Goal: Browse casually

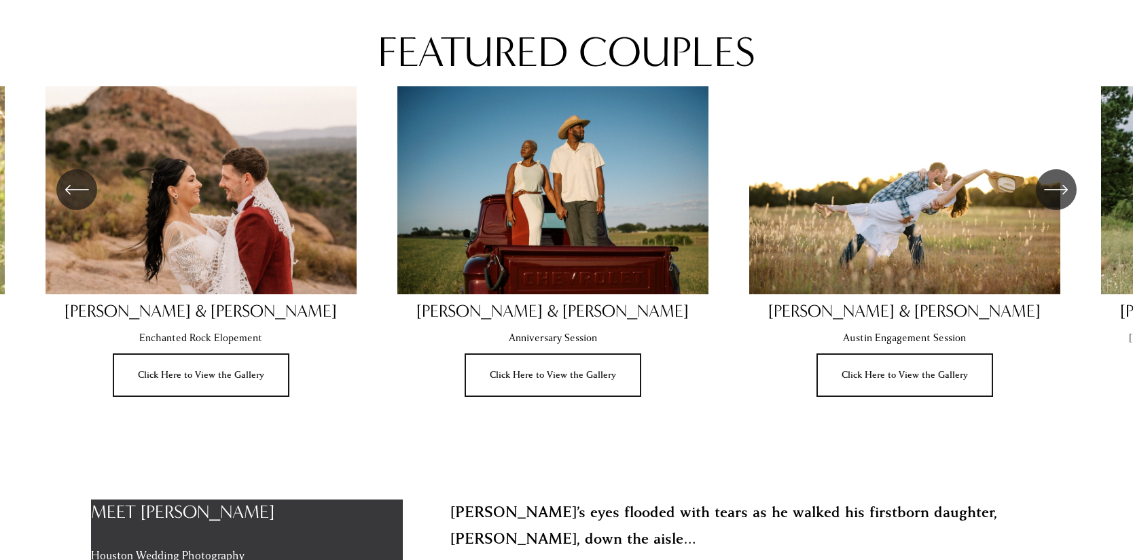
scroll to position [976, 0]
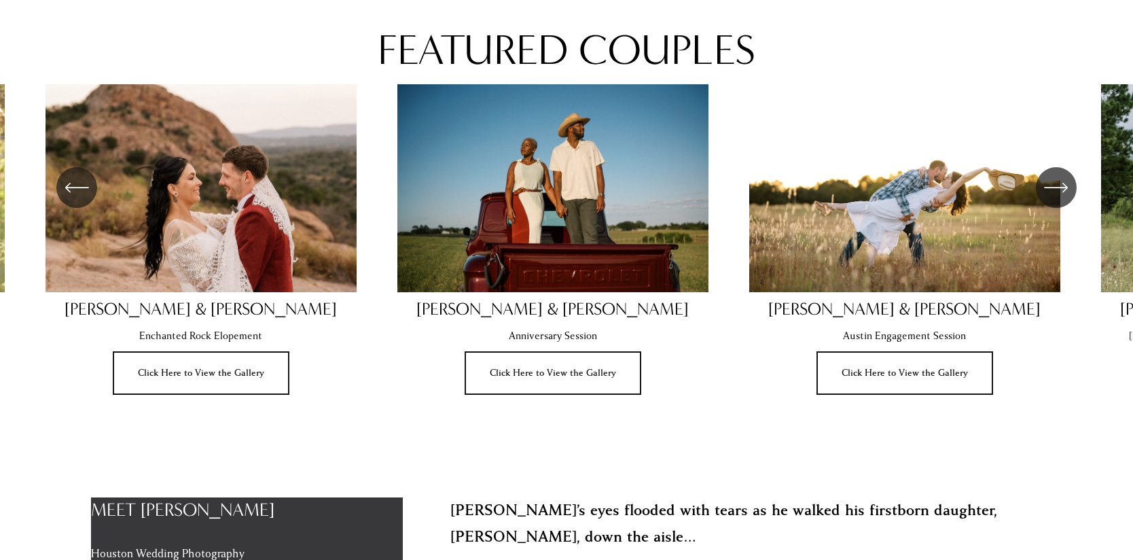
click at [1076, 187] on div "\a \a \a Next\a \a" at bounding box center [1056, 187] width 41 height 41
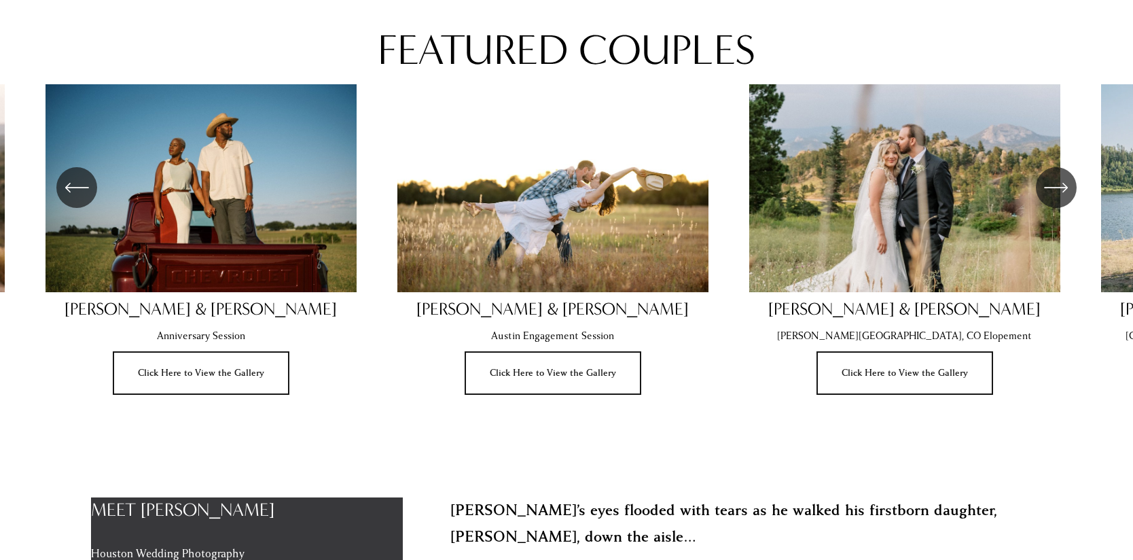
click at [1076, 187] on div "\a \a \a Next\a \a" at bounding box center [1056, 187] width 41 height 41
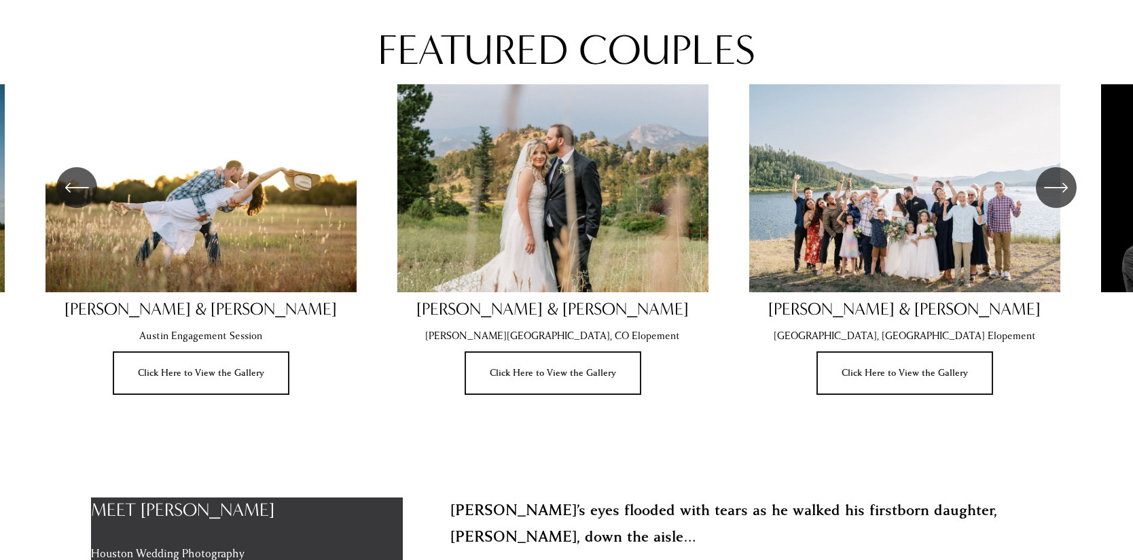
click at [1076, 187] on div "\a \a \a Next\a \a" at bounding box center [1056, 187] width 41 height 41
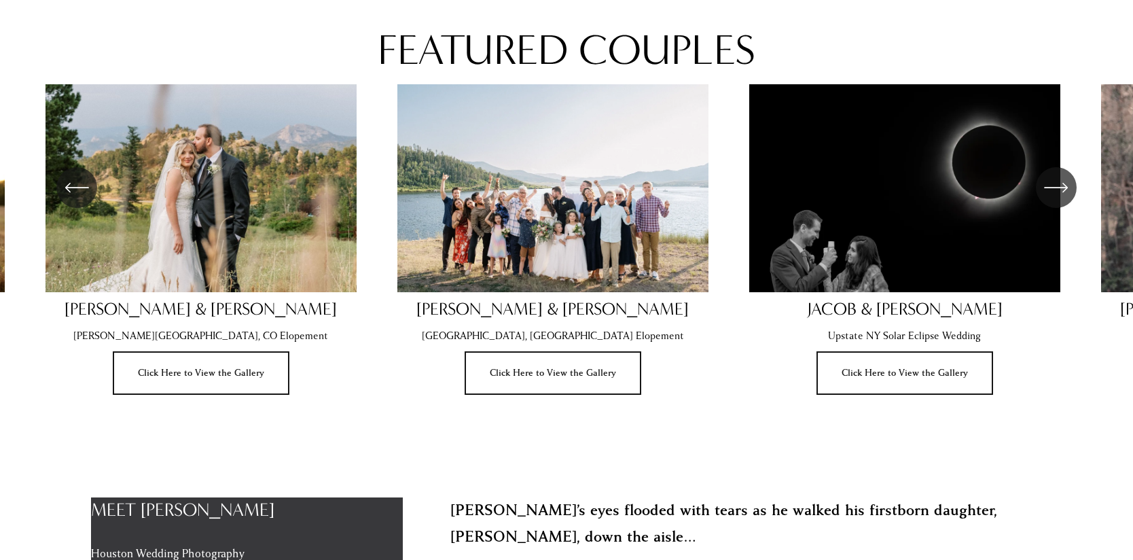
click at [1068, 183] on icon "\a \a \a Next\a \a" at bounding box center [1056, 187] width 24 height 24
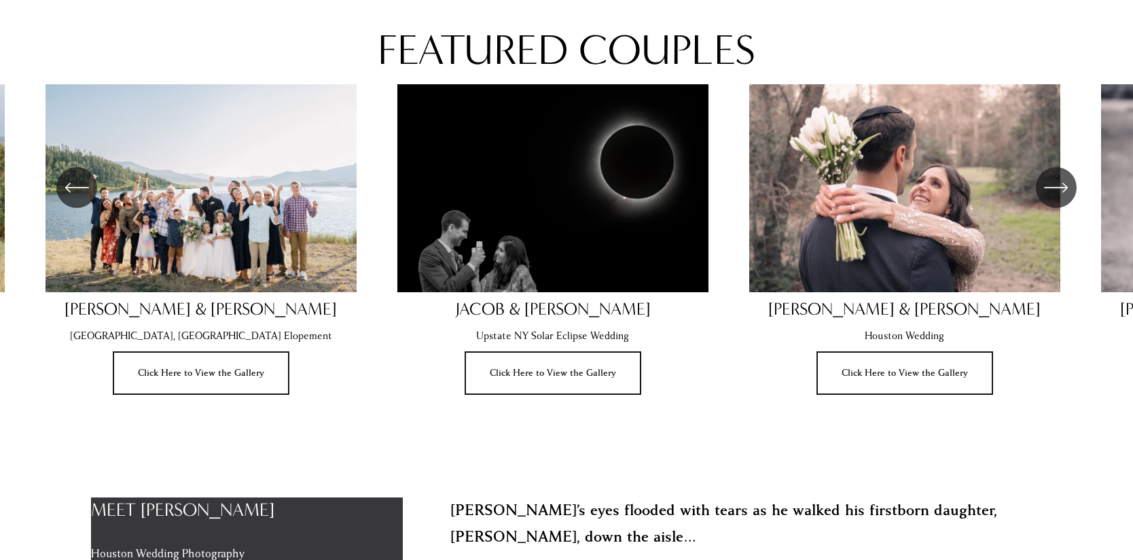
click at [1058, 184] on icon "\a \a \a Next\a \a" at bounding box center [1056, 187] width 24 height 24
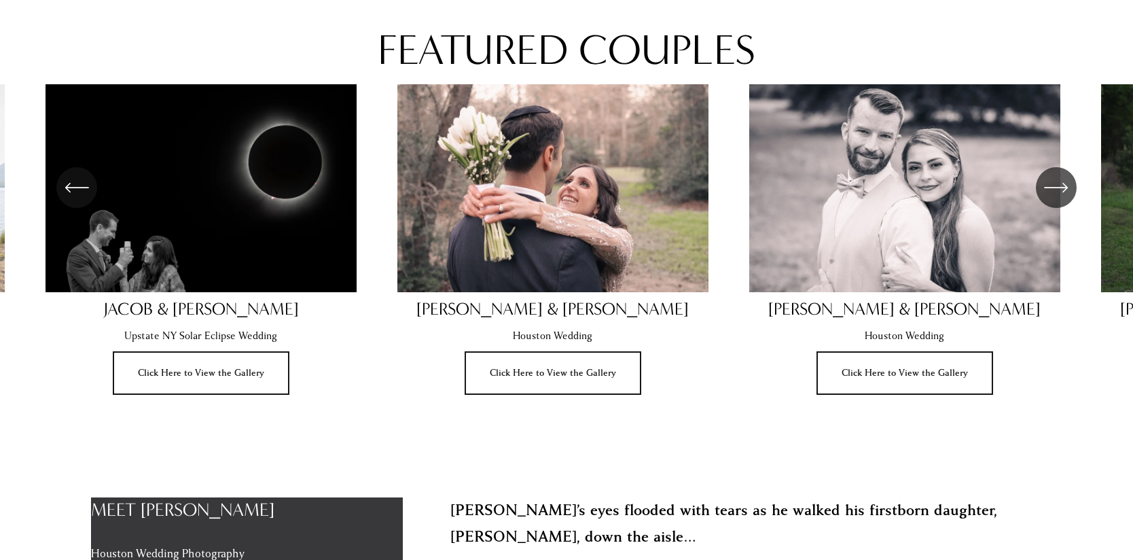
click at [1058, 184] on icon "\a \a \a Next\a \a" at bounding box center [1056, 187] width 24 height 24
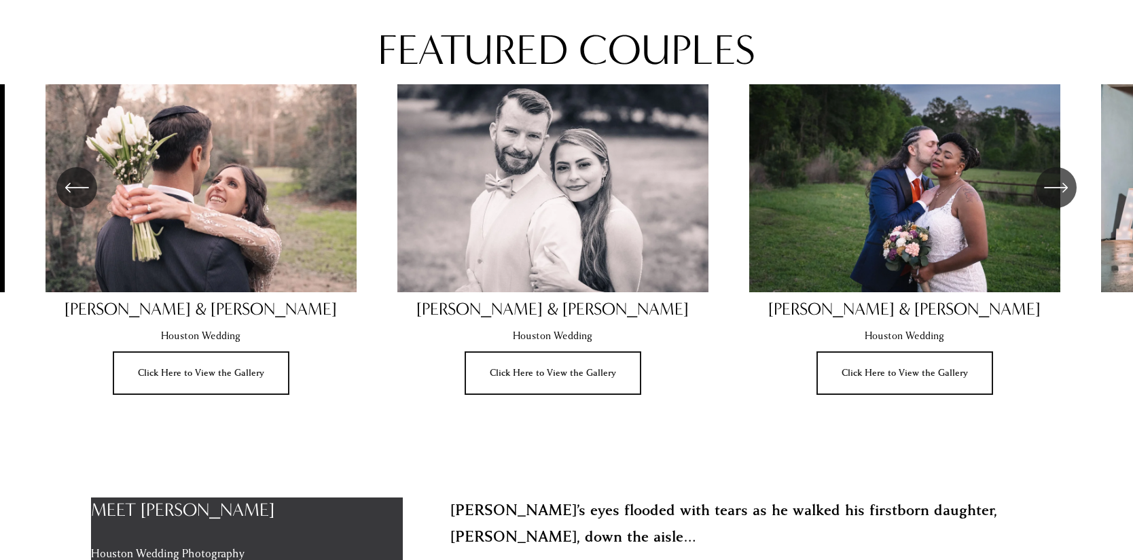
click at [1058, 184] on icon "\a \a \a Next\a \a" at bounding box center [1056, 187] width 24 height 24
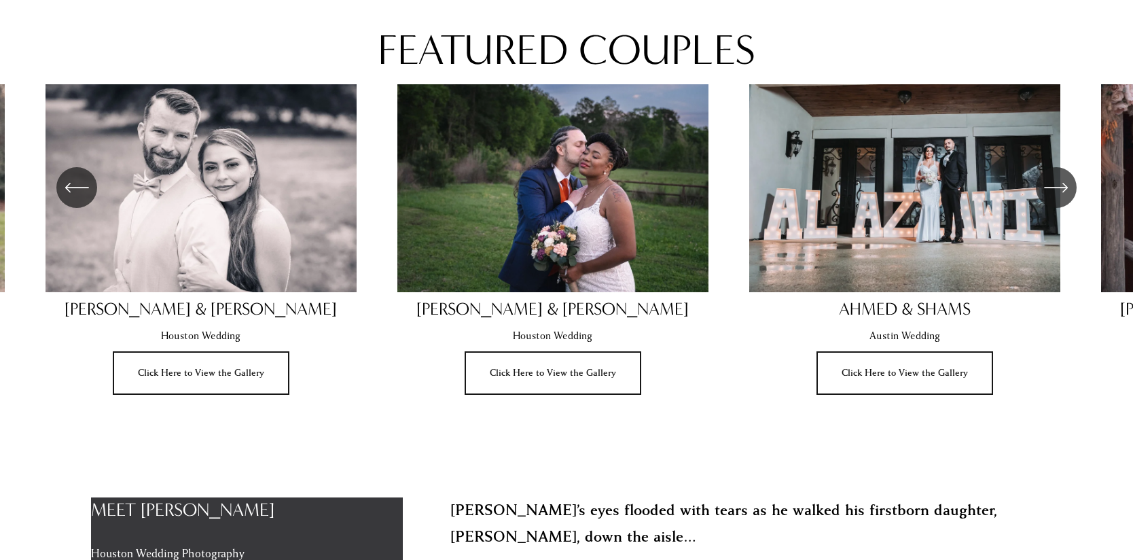
click at [1058, 184] on icon "\a \a \a Next\a \a" at bounding box center [1056, 187] width 24 height 24
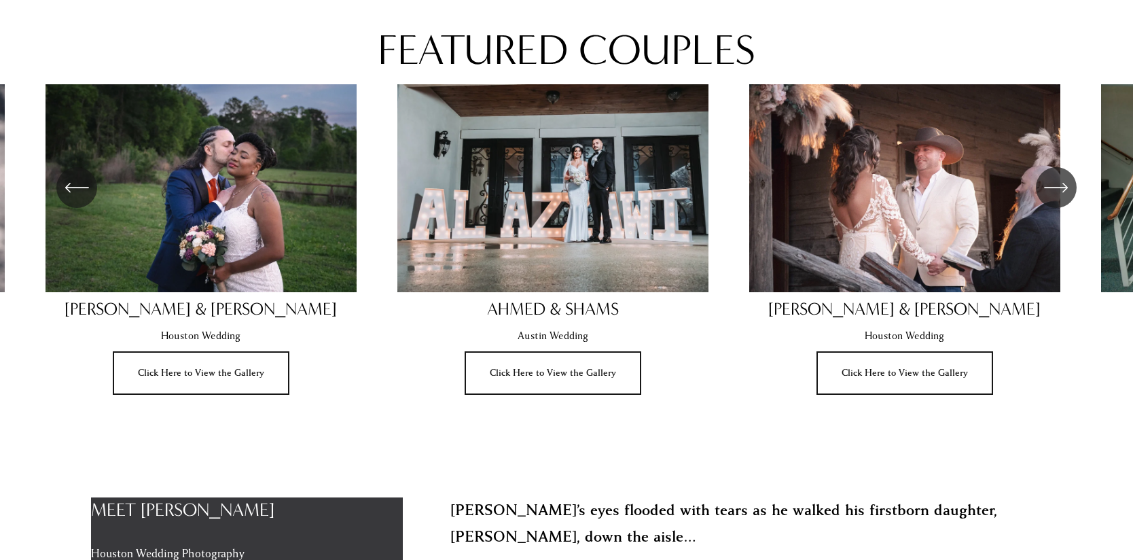
click at [1058, 184] on icon "\a \a \a Next\a \a" at bounding box center [1056, 187] width 24 height 24
